Goal: Browse casually

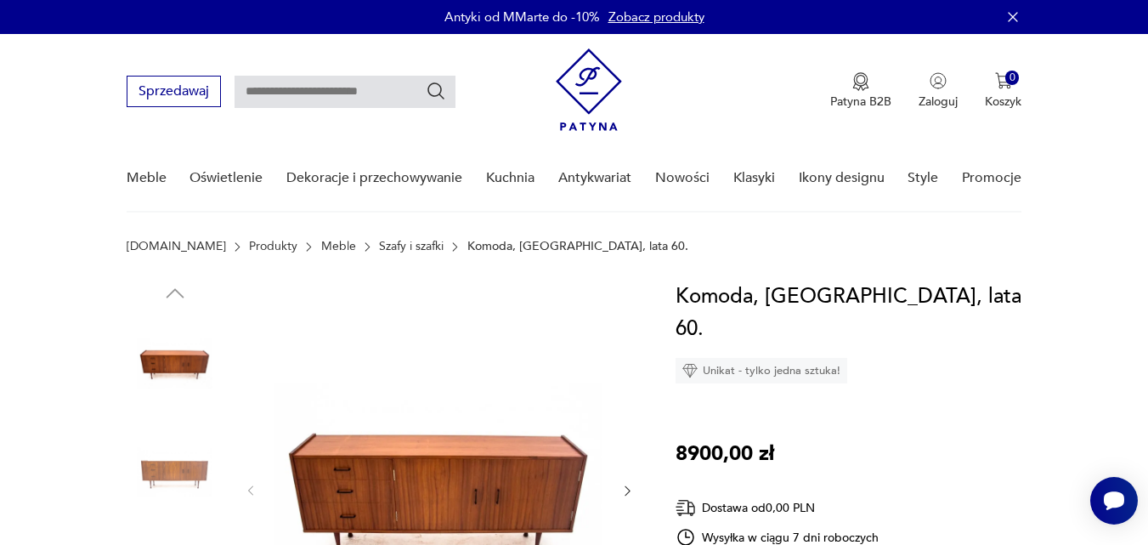
click at [435, 489] on img at bounding box center [438, 489] width 328 height 418
click at [0, 0] on img at bounding box center [0, 0] width 0 height 0
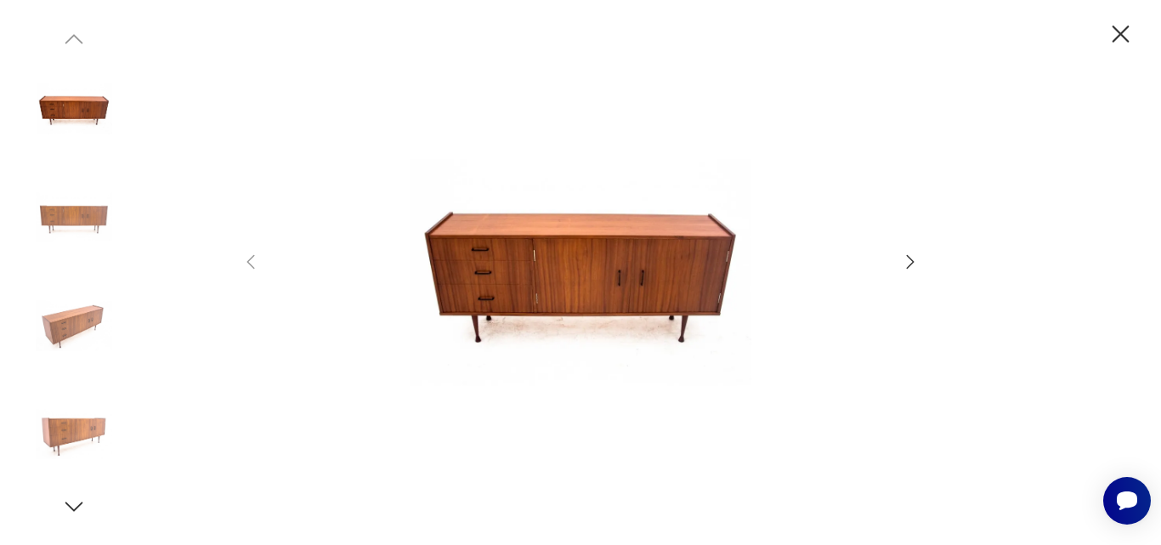
click at [908, 259] on icon "button" at bounding box center [910, 261] width 20 height 20
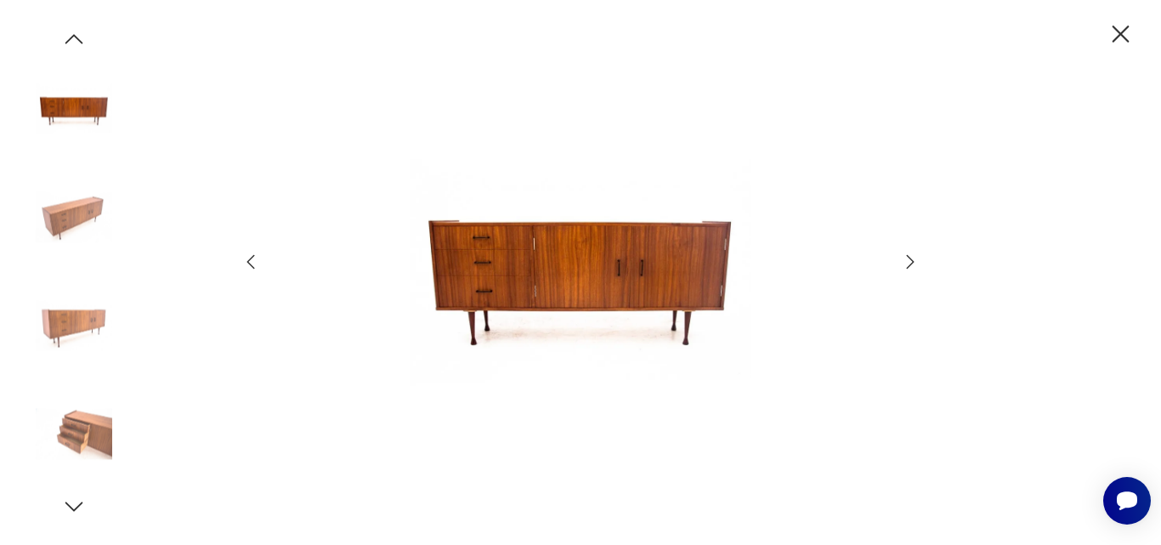
click at [908, 259] on icon "button" at bounding box center [910, 261] width 20 height 20
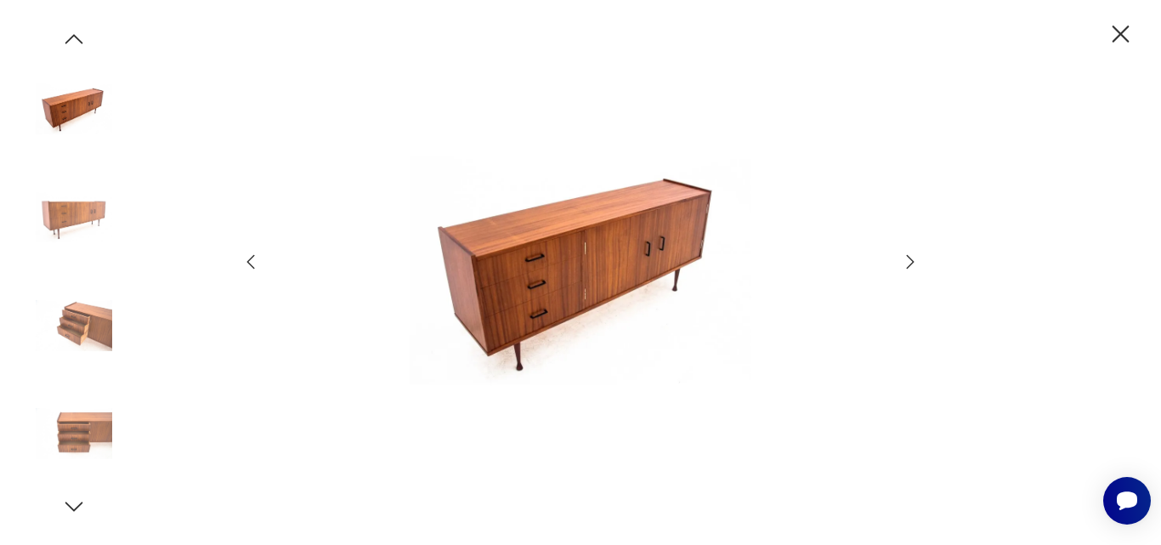
click at [908, 259] on icon "button" at bounding box center [910, 261] width 20 height 20
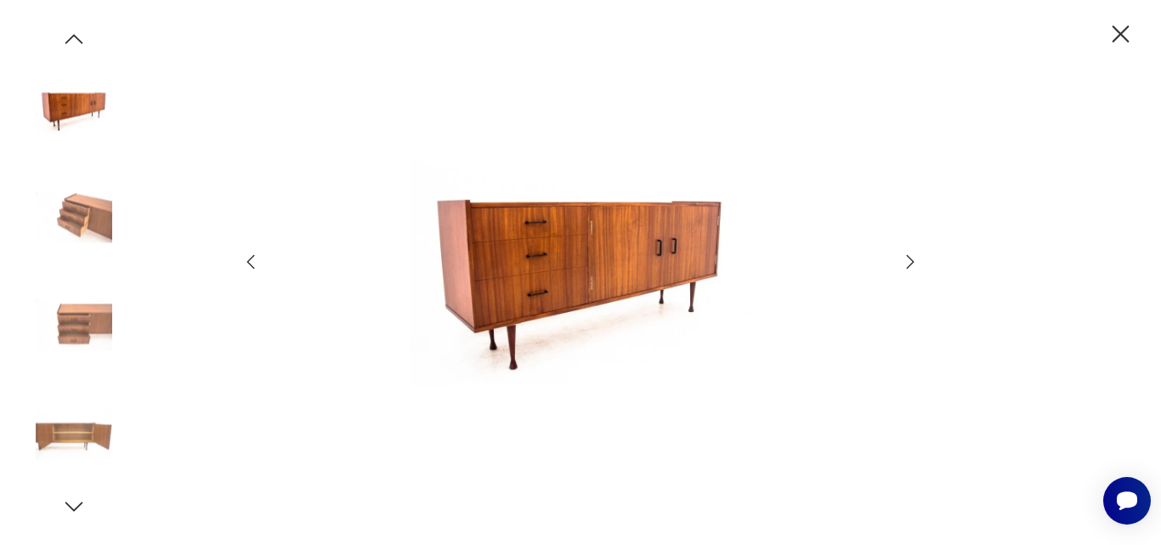
click at [908, 259] on icon "button" at bounding box center [910, 261] width 20 height 20
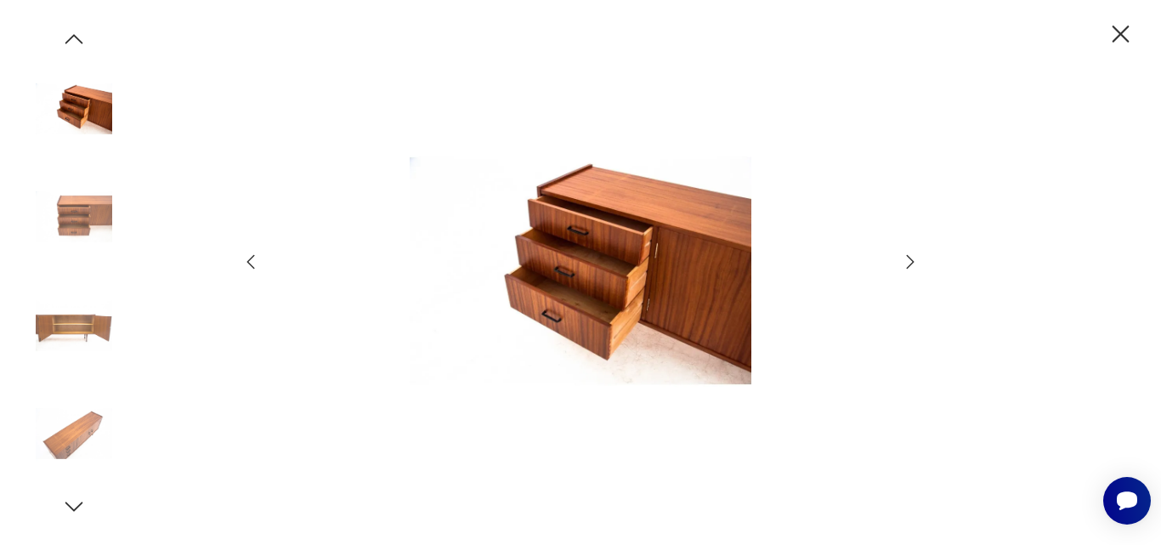
click at [908, 259] on icon "button" at bounding box center [910, 261] width 20 height 20
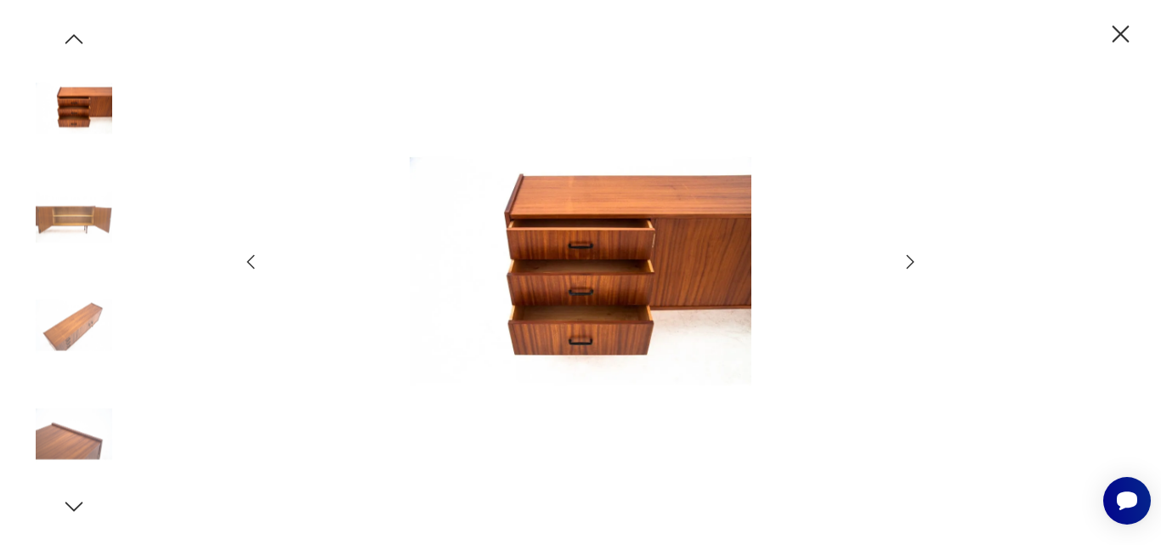
click at [908, 259] on icon "button" at bounding box center [910, 261] width 20 height 20
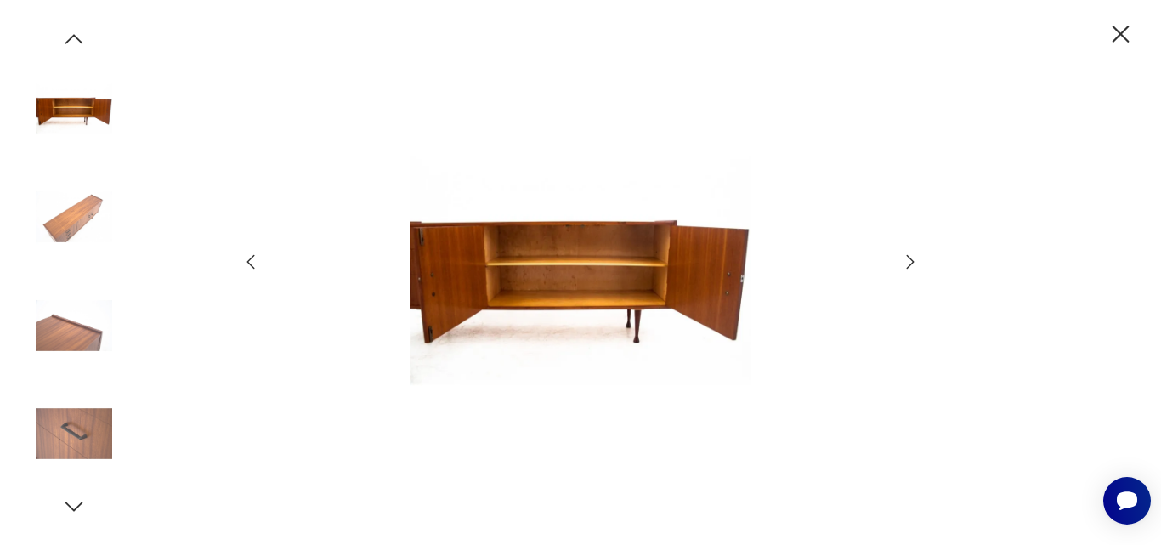
click at [908, 259] on icon "button" at bounding box center [910, 261] width 20 height 20
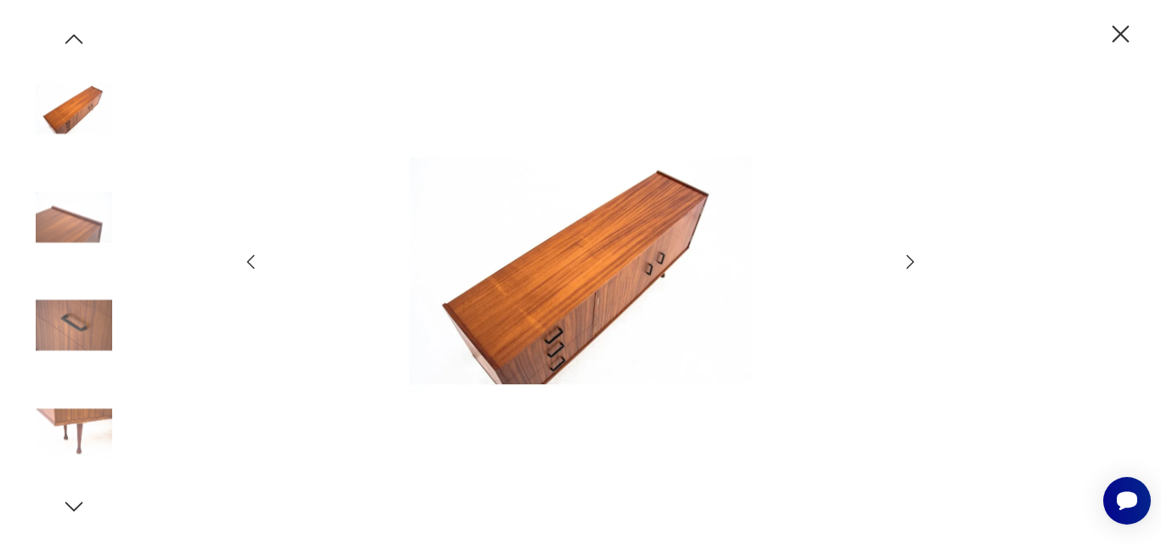
click at [907, 259] on icon "button" at bounding box center [910, 261] width 20 height 20
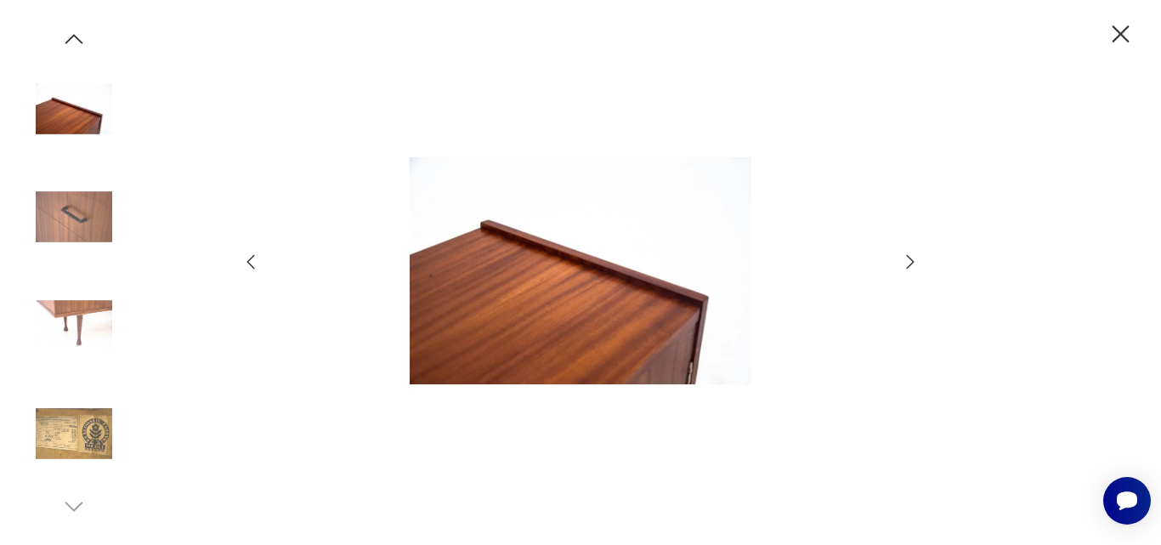
click at [1115, 37] on icon "button" at bounding box center [1120, 35] width 30 height 30
